Goal: Navigation & Orientation: Find specific page/section

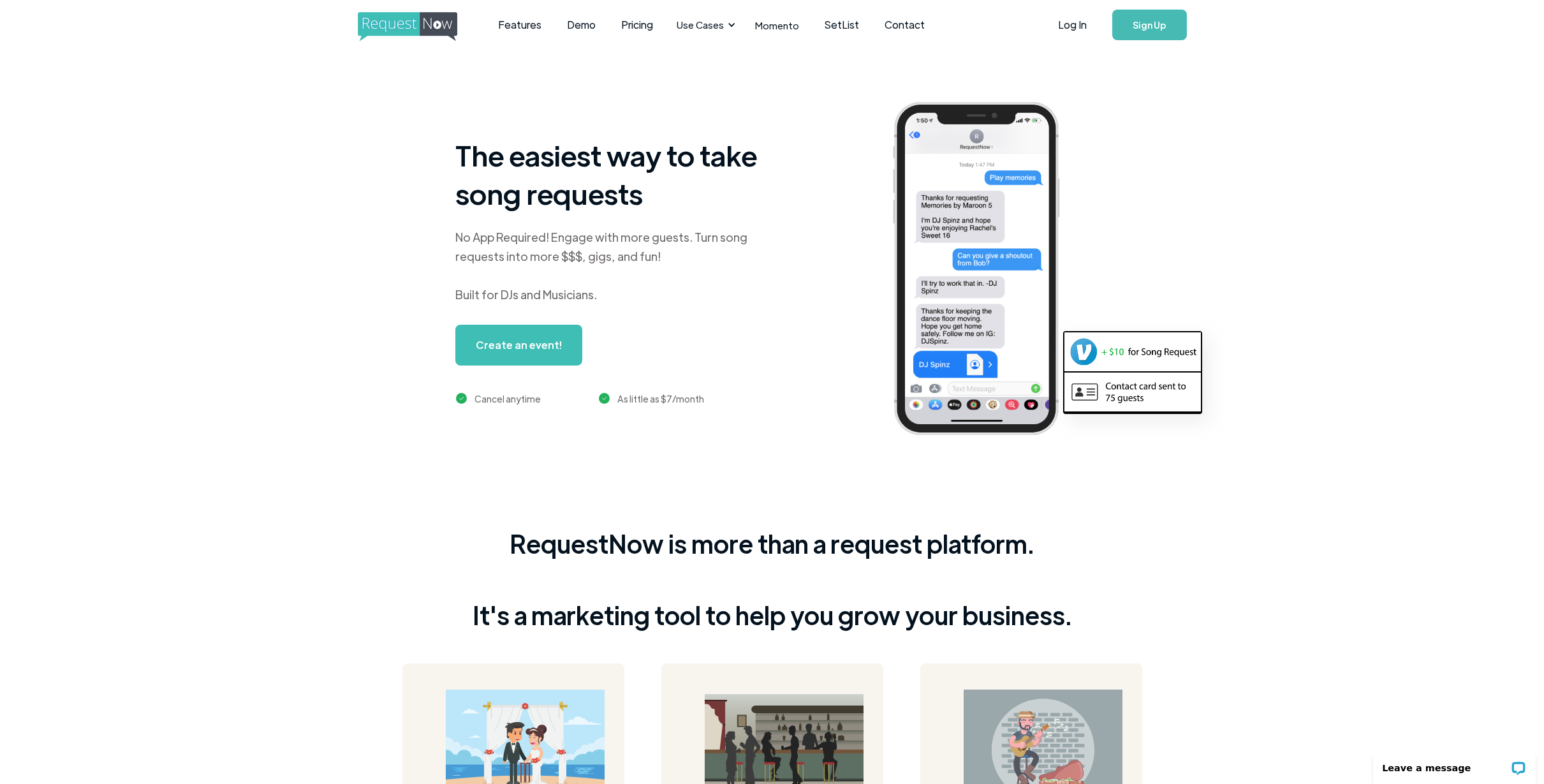
scroll to position [22, 0]
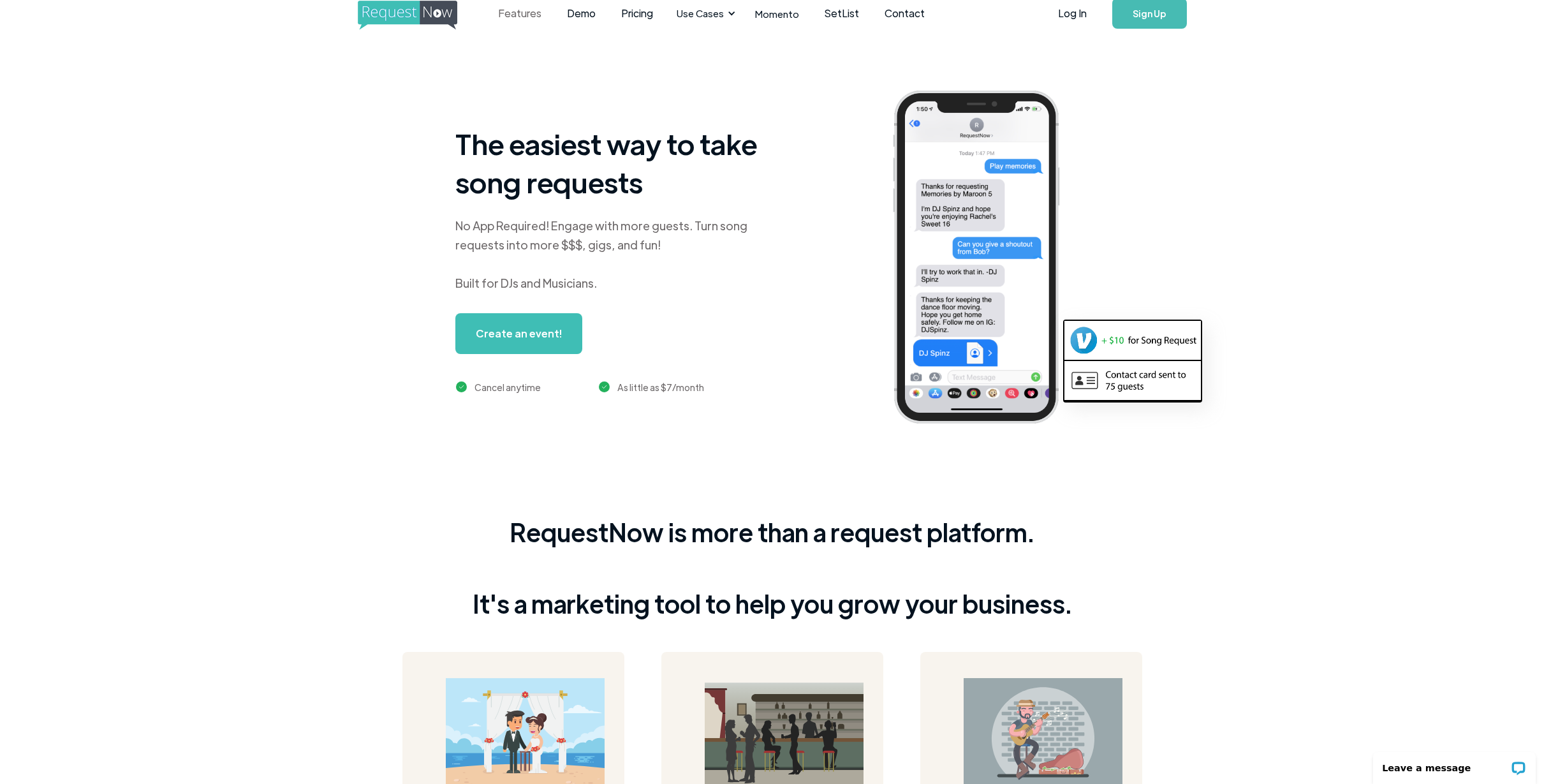
click at [516, 17] on link "Features" at bounding box center [520, 14] width 69 height 40
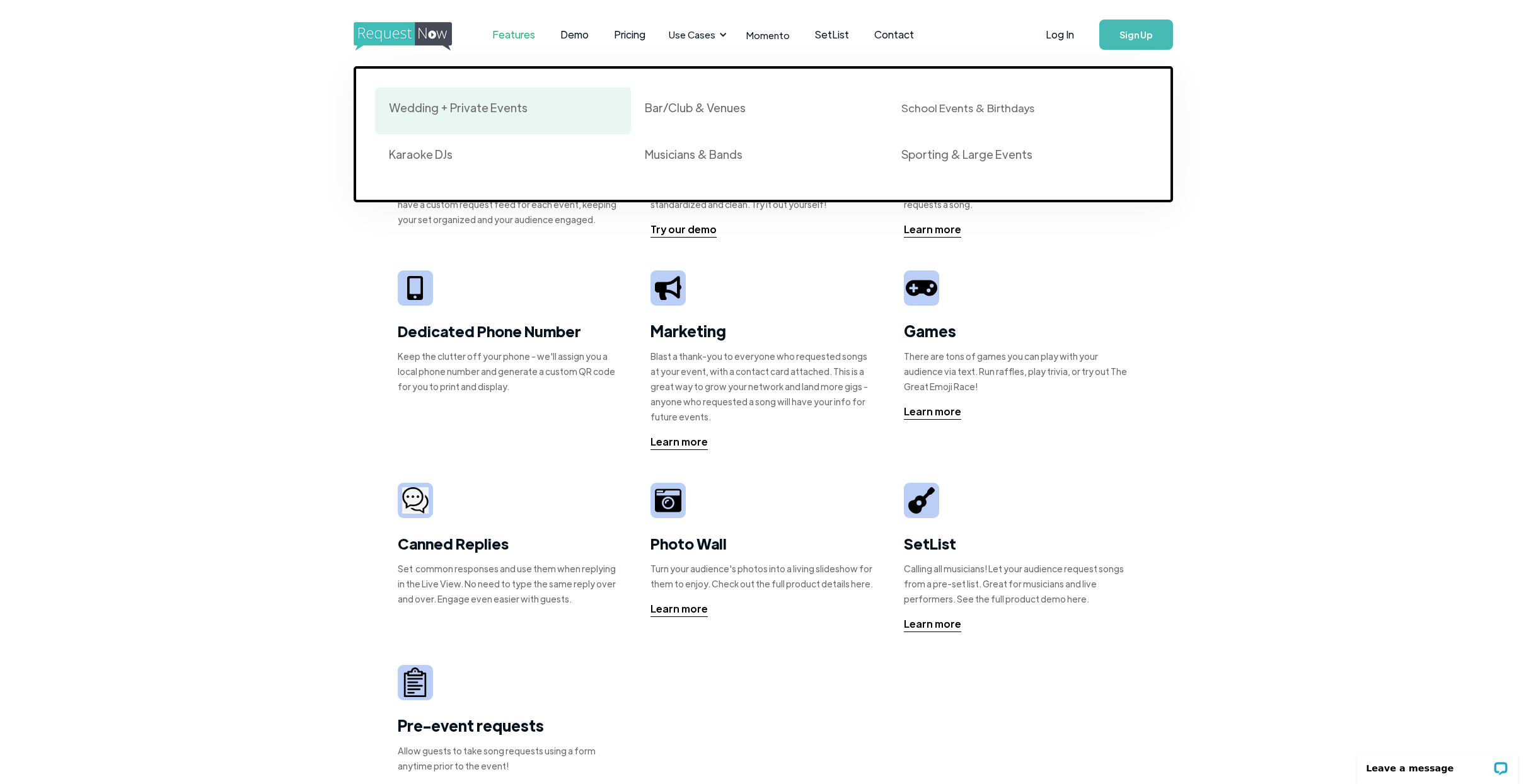
click at [508, 111] on div "Wedding + Private Events" at bounding box center [458, 108] width 138 height 15
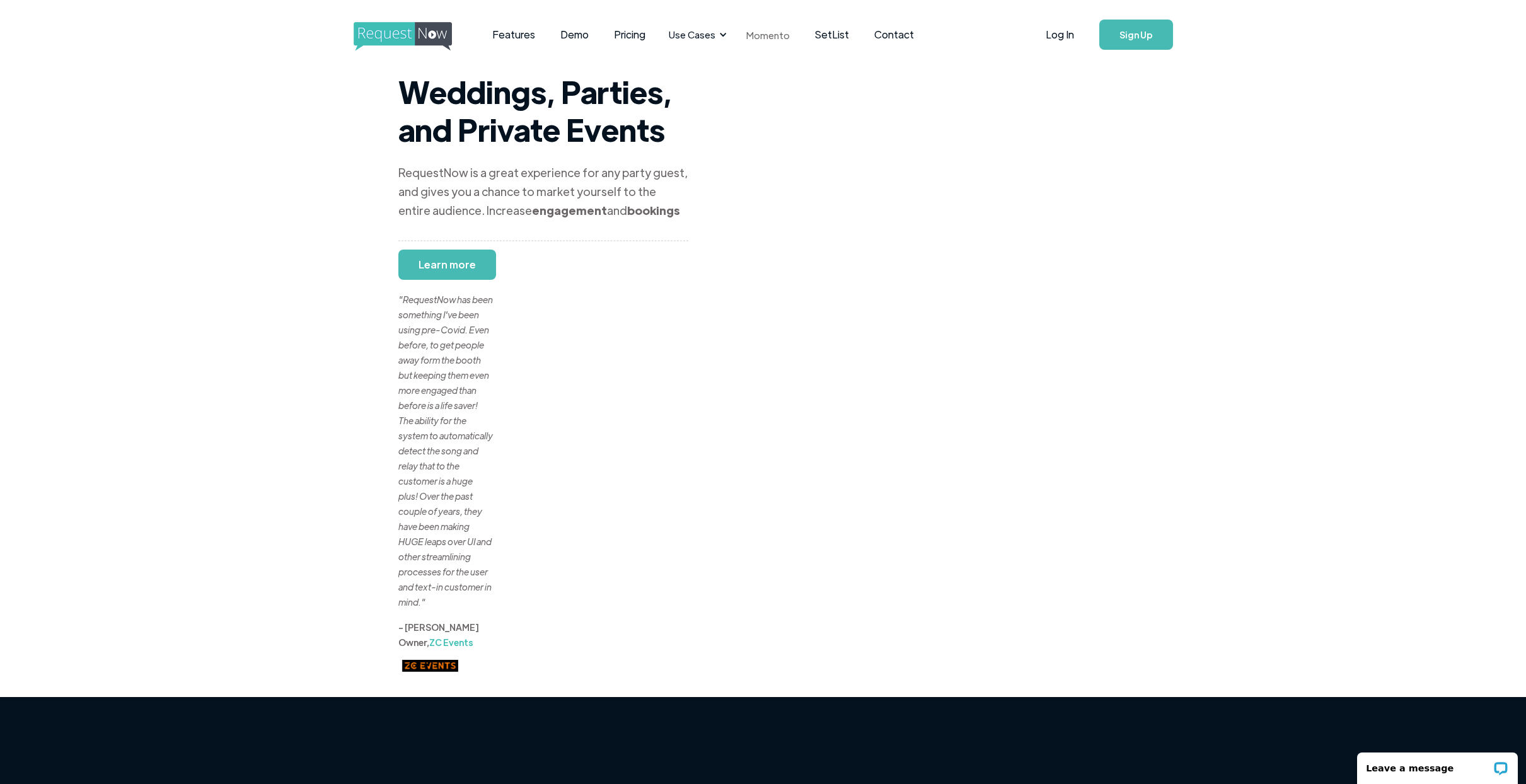
click at [752, 35] on link "Momento" at bounding box center [767, 35] width 69 height 37
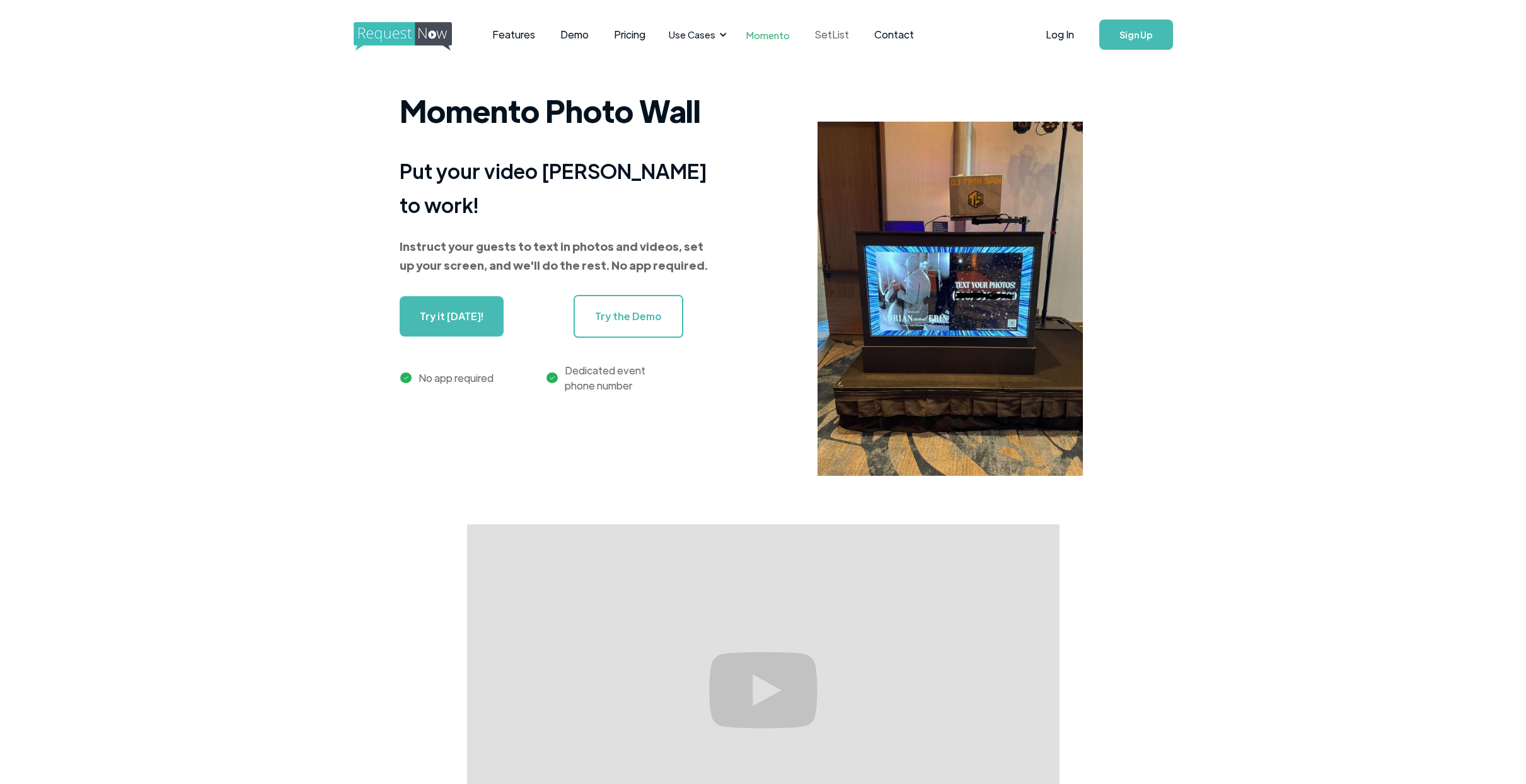
click at [820, 35] on link "SetList" at bounding box center [832, 35] width 59 height 39
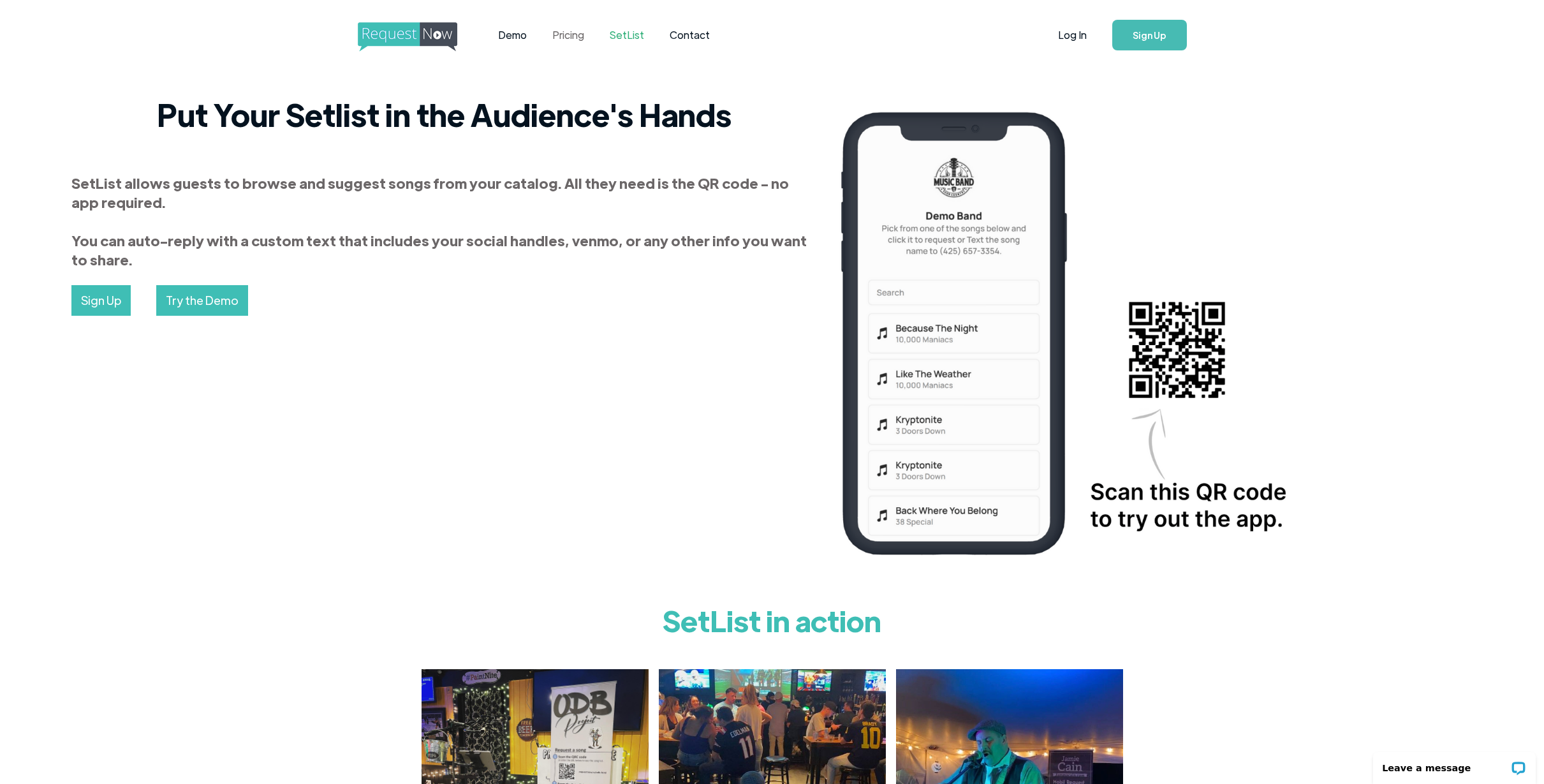
click at [561, 30] on link "Pricing" at bounding box center [568, 35] width 58 height 40
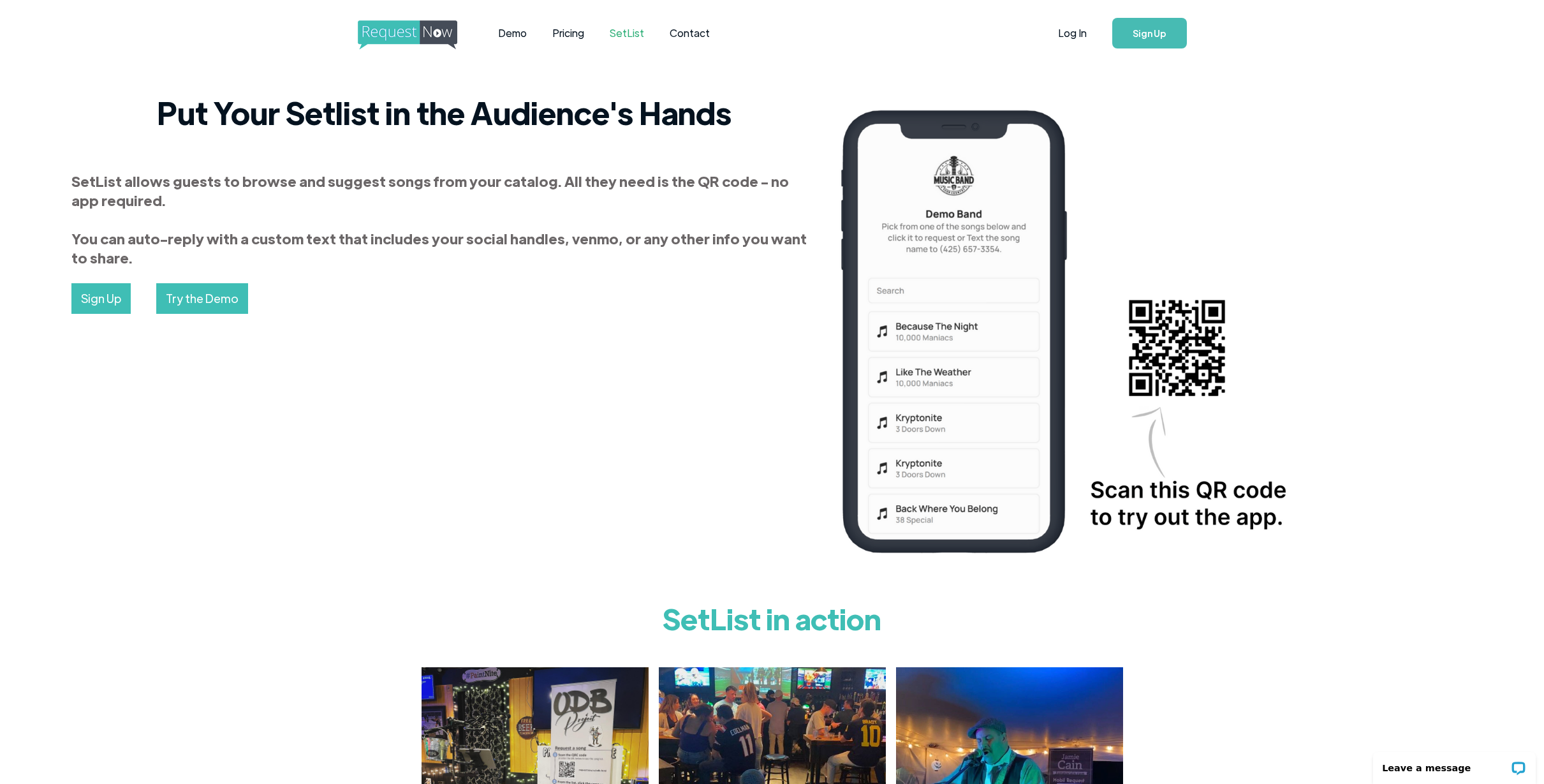
scroll to position [3, 0]
click at [520, 32] on link "Demo" at bounding box center [512, 33] width 54 height 40
click at [393, 27] on img "home" at bounding box center [419, 34] width 123 height 30
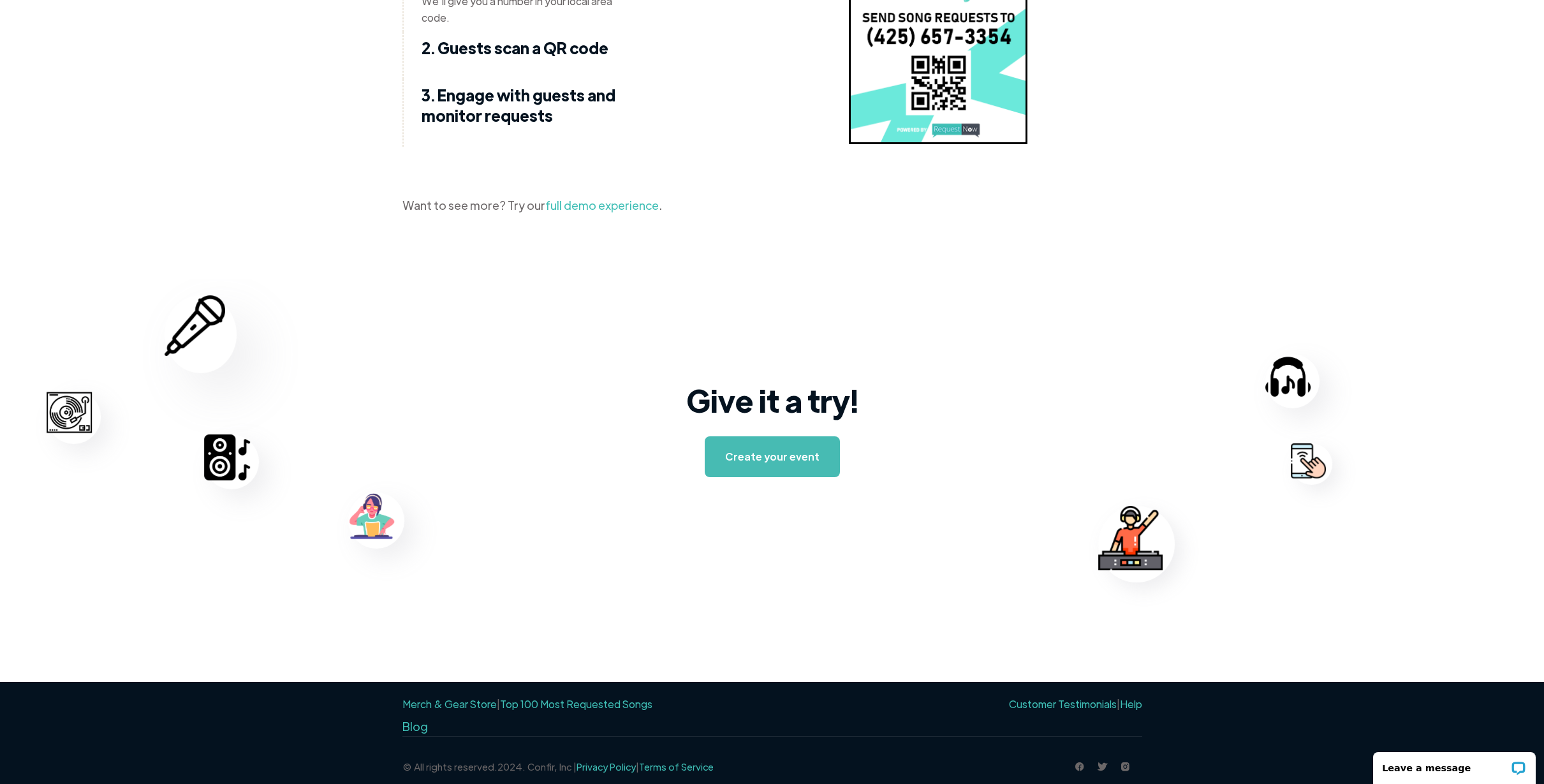
scroll to position [1768, 0]
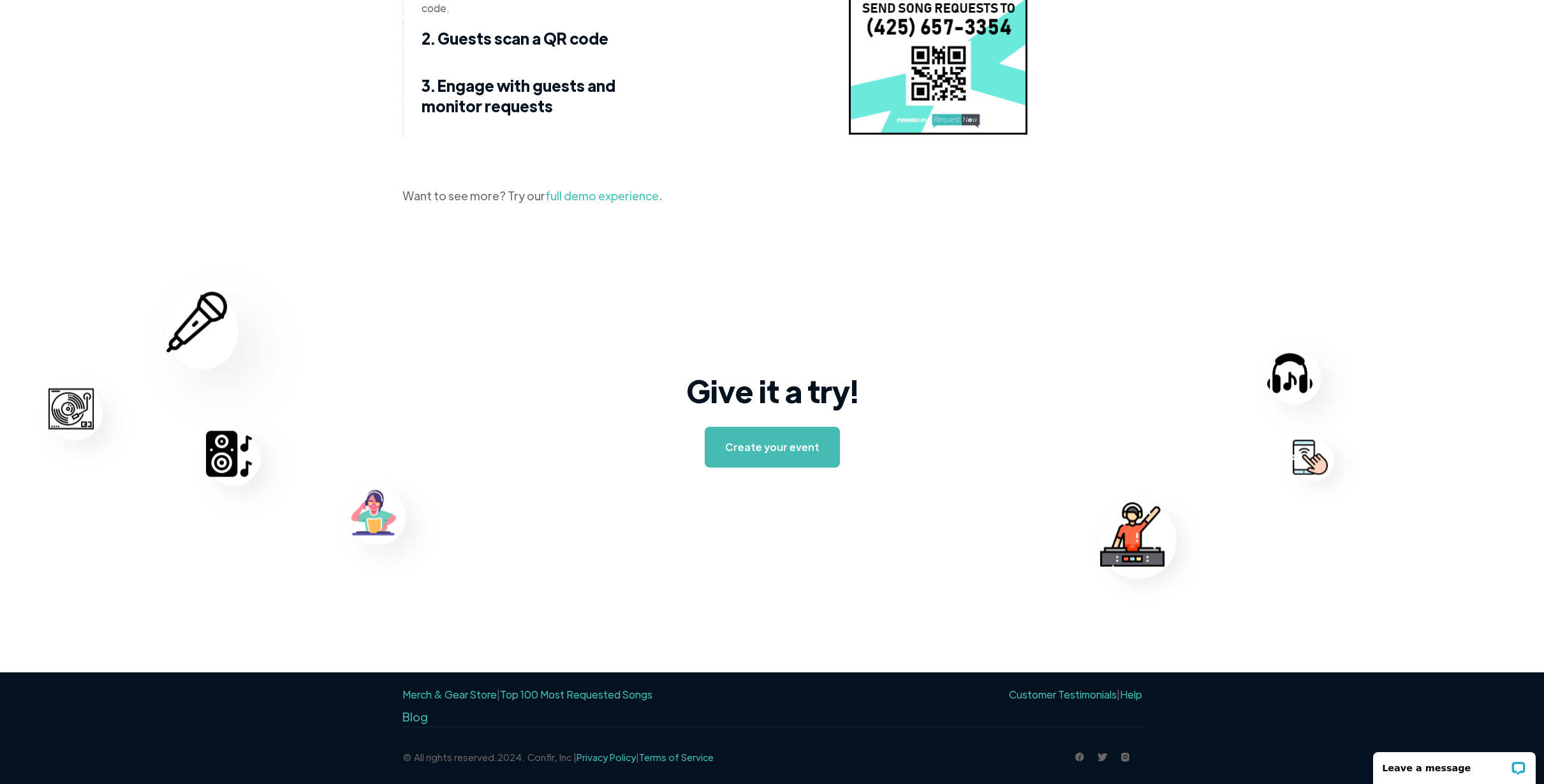
click at [549, 691] on link "Top 100 Most Requested Songs" at bounding box center [576, 694] width 152 height 14
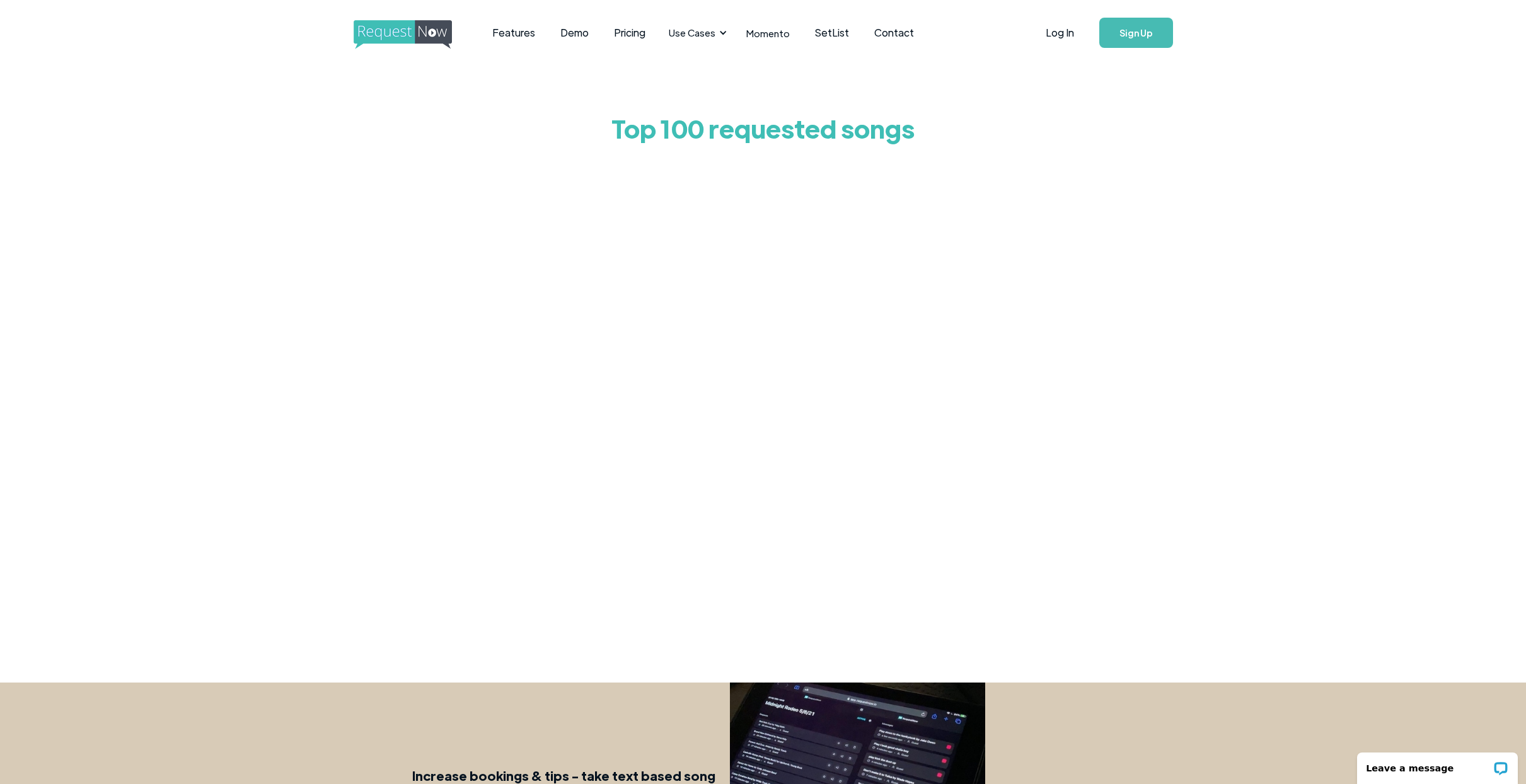
scroll to position [3, 0]
